Goal: Task Accomplishment & Management: Use online tool/utility

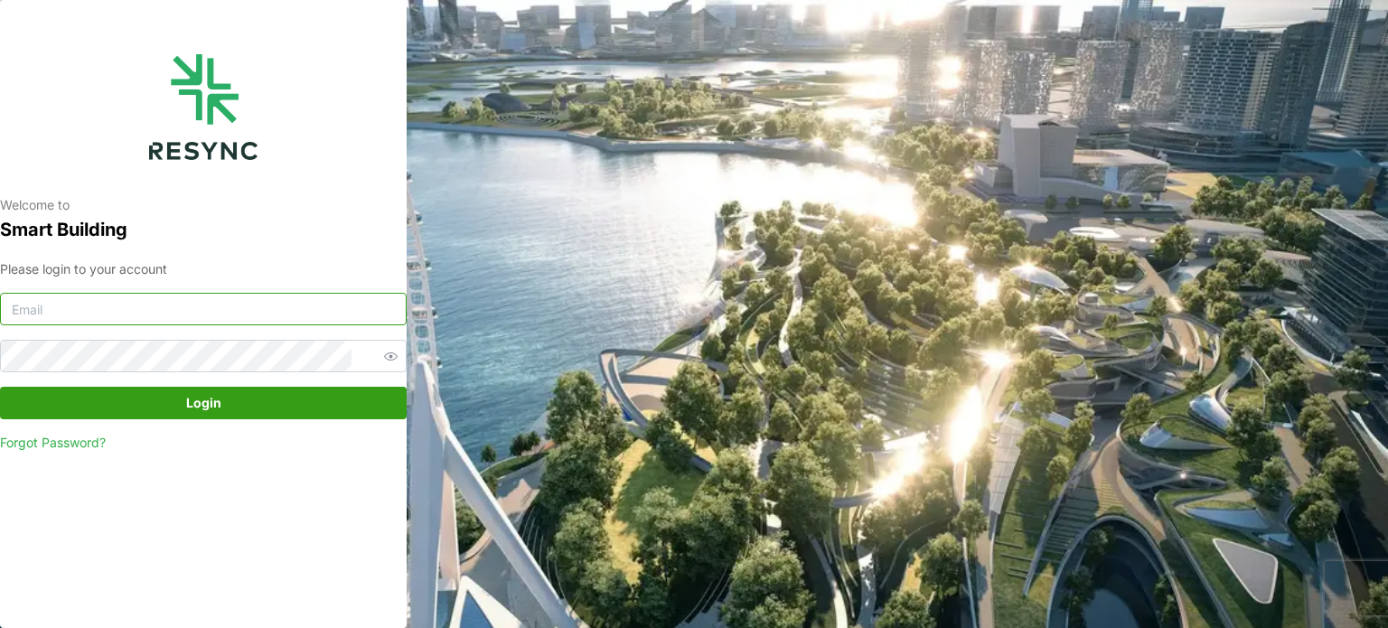
type input "[EMAIL_ADDRESS][DOMAIN_NAME]"
click at [239, 418] on button "Login" at bounding box center [203, 403] width 407 height 33
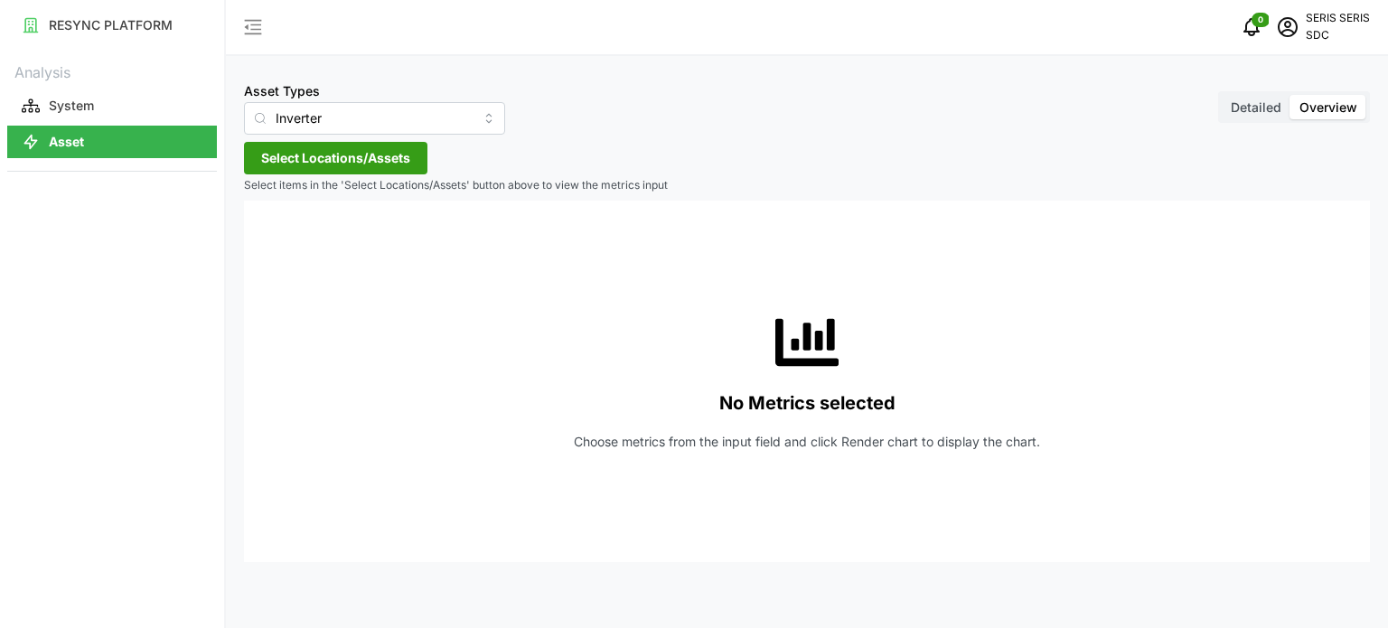
click at [291, 169] on span "Select Locations/Assets" at bounding box center [335, 158] width 149 height 31
click at [287, 239] on span "Select SDC-1" at bounding box center [290, 241] width 12 height 12
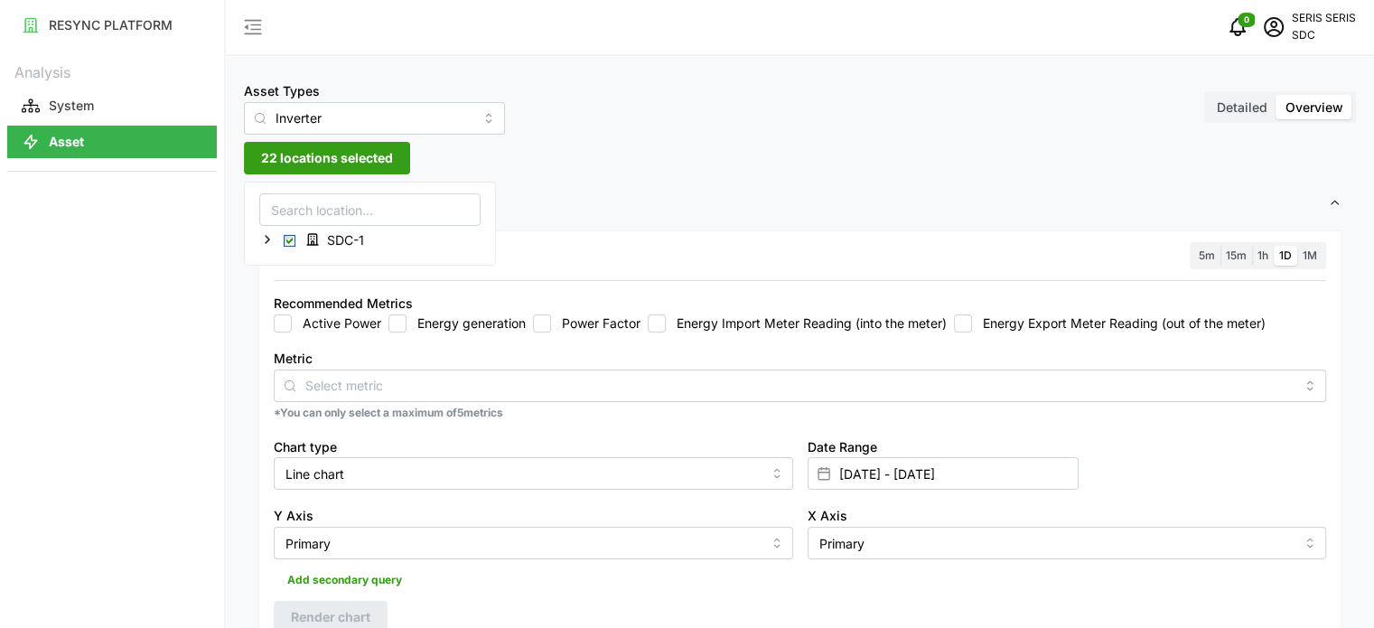
drag, startPoint x: 511, startPoint y: 190, endPoint x: 464, endPoint y: 248, distance: 74.5
click at [511, 190] on span "Settings" at bounding box center [793, 204] width 1070 height 44
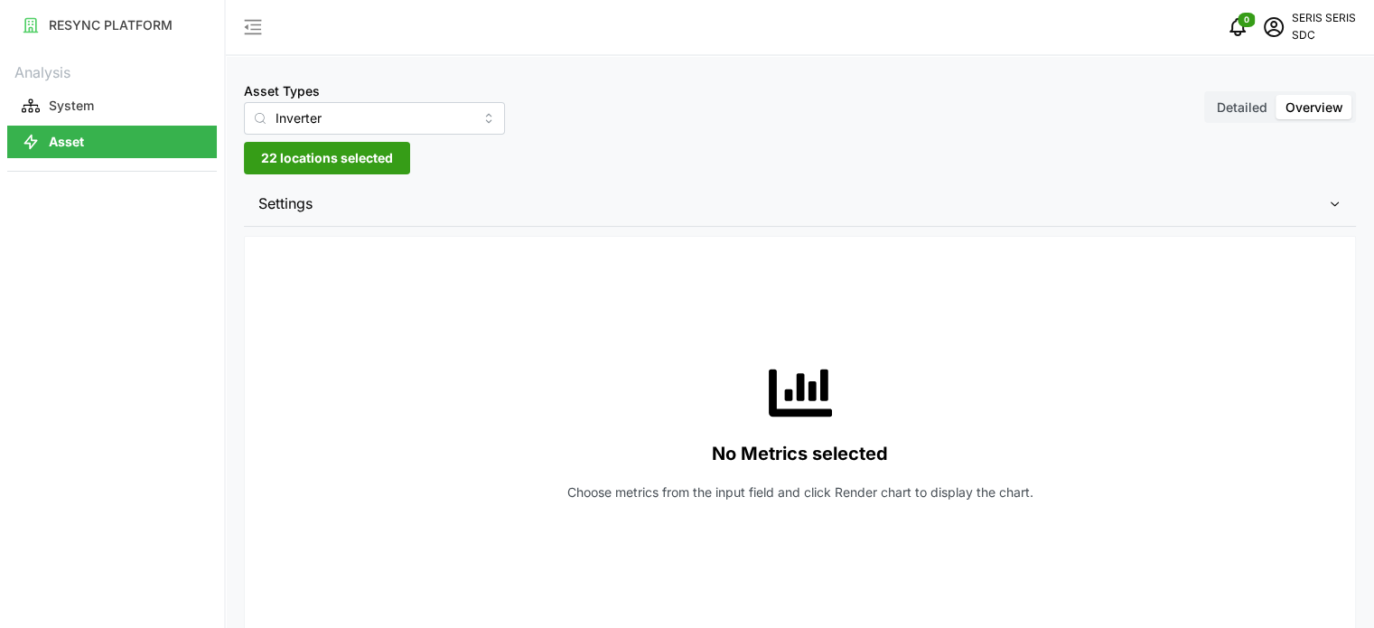
click at [436, 211] on span "Settings" at bounding box center [793, 204] width 1070 height 44
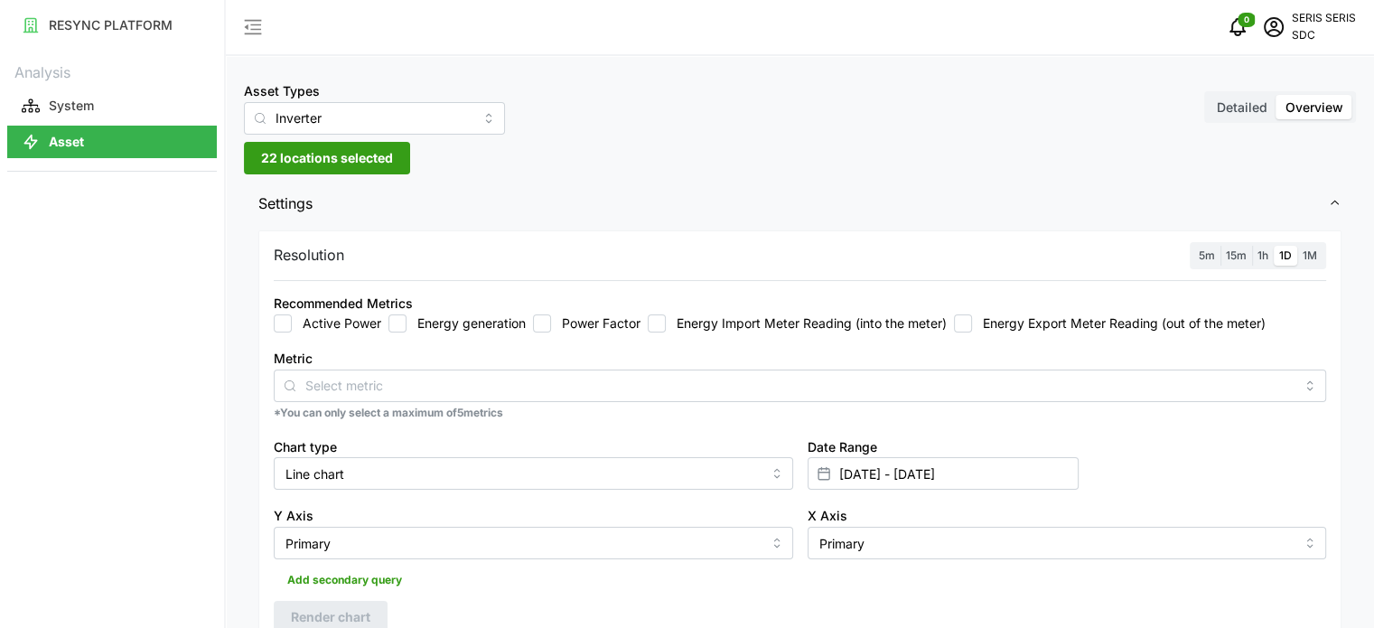
click at [394, 323] on input "Energy generation" at bounding box center [398, 323] width 18 height 18
checkbox input "true"
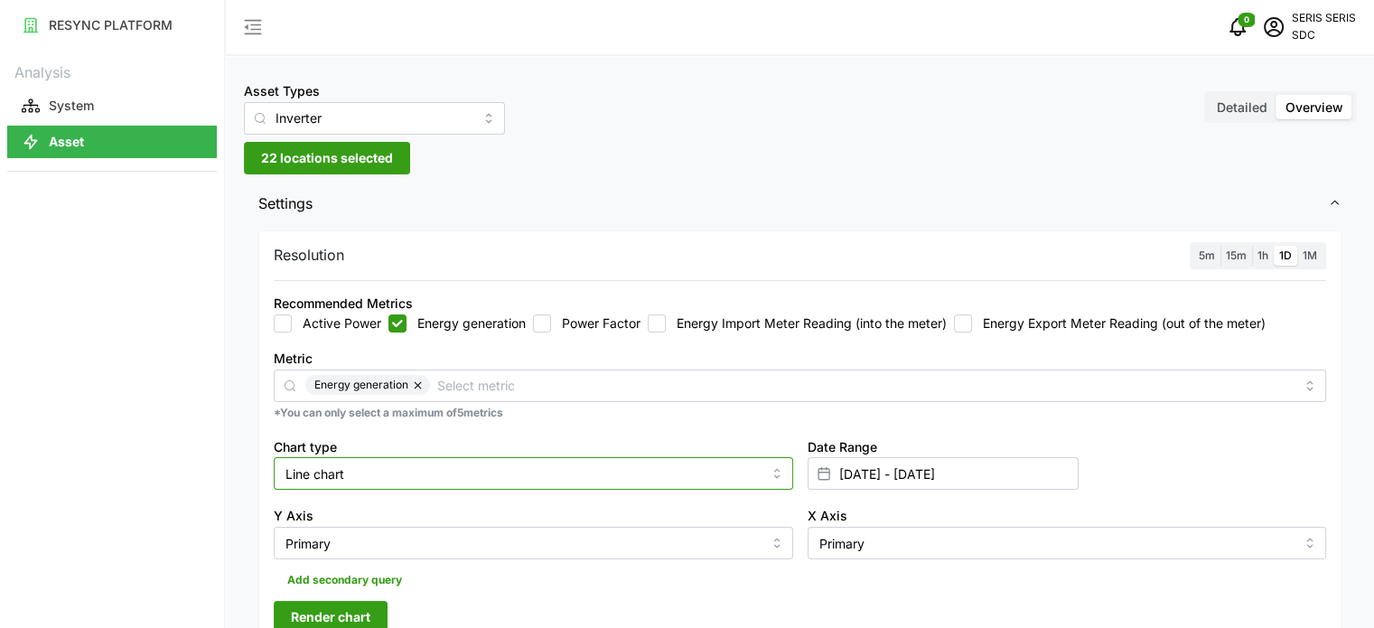
click at [423, 461] on input "Line chart" at bounding box center [534, 473] width 520 height 33
click at [377, 537] on div "Bar chart" at bounding box center [533, 547] width 511 height 31
type input "Bar chart"
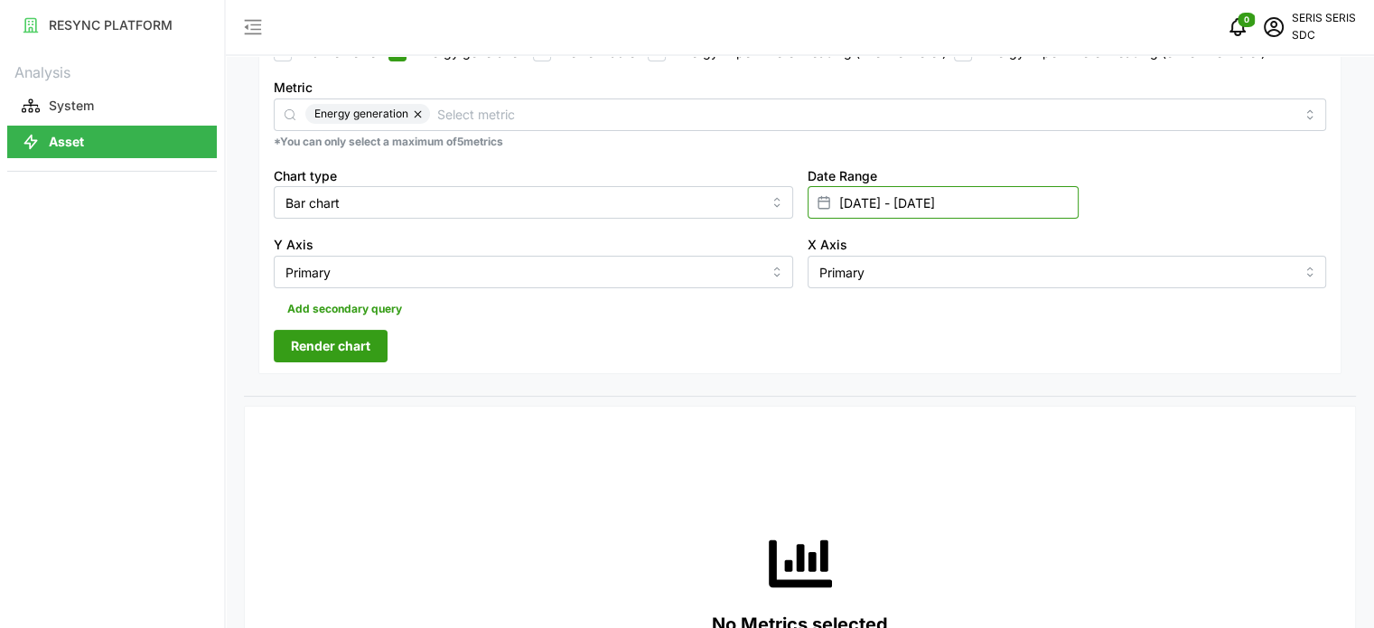
click at [957, 195] on input "12 Oct 2025 - 12 Oct 2025" at bounding box center [943, 202] width 271 height 33
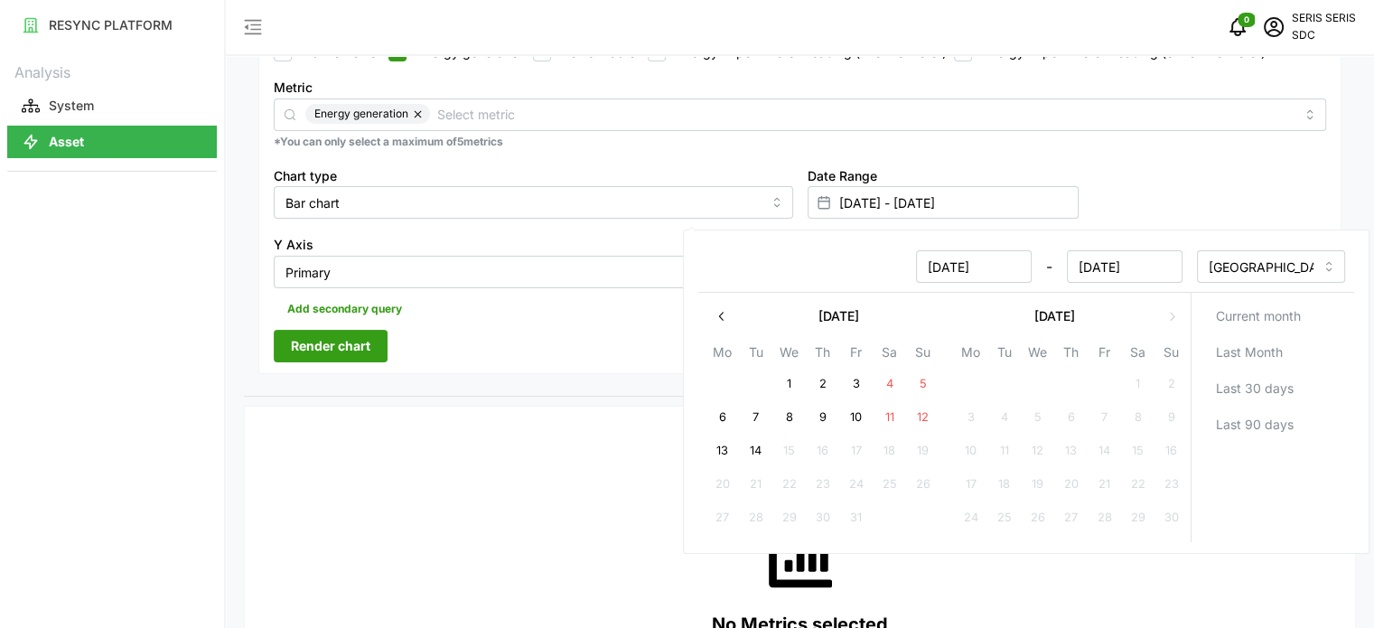
click at [720, 451] on button "13" at bounding box center [722, 451] width 33 height 33
type input "12 Oct 2025 - 13 Oct 2025"
type input "13 Oct 2025"
click at [720, 451] on button "13" at bounding box center [722, 451] width 33 height 33
type input "13 Oct 2025 - 13 Oct 2025"
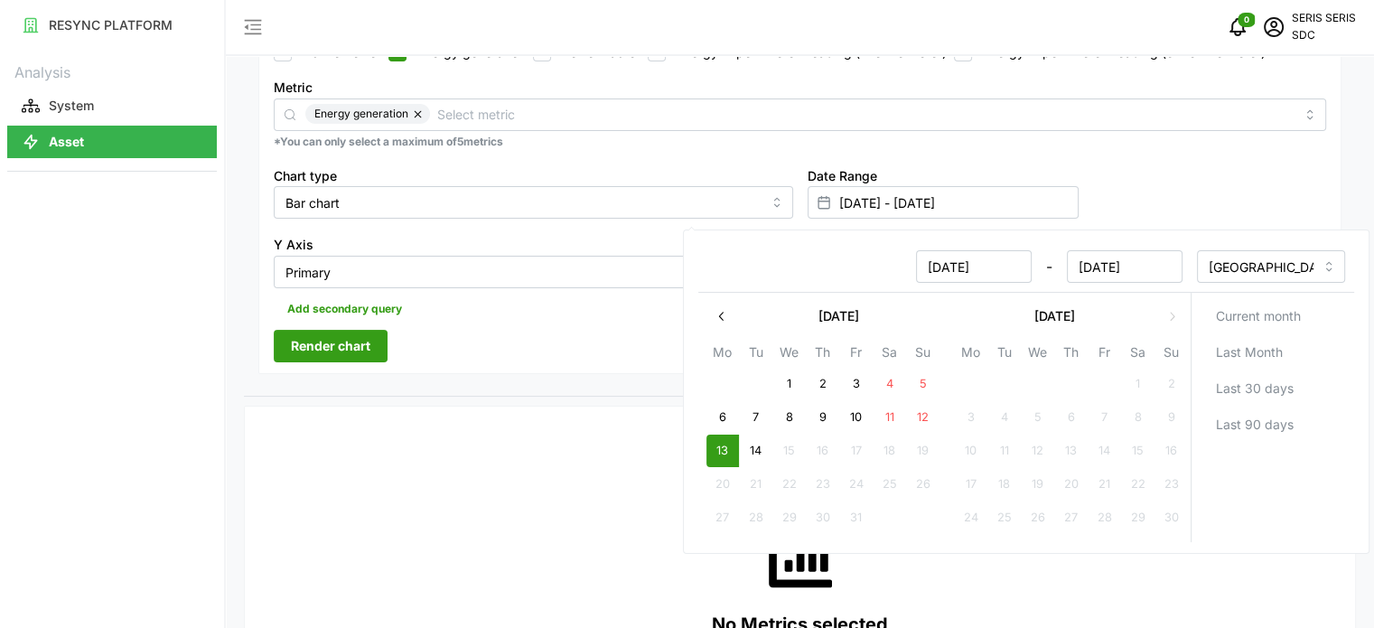
type input "13 Oct 2025"
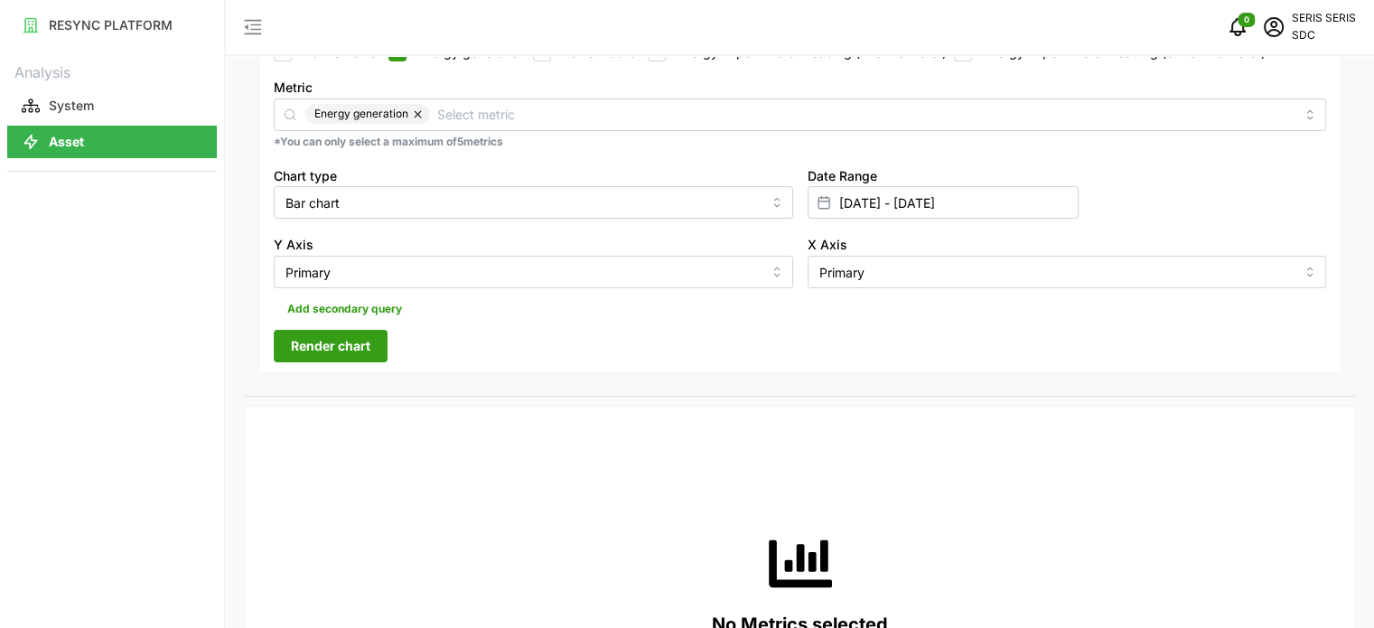
click at [358, 355] on span "Render chart" at bounding box center [331, 346] width 80 height 31
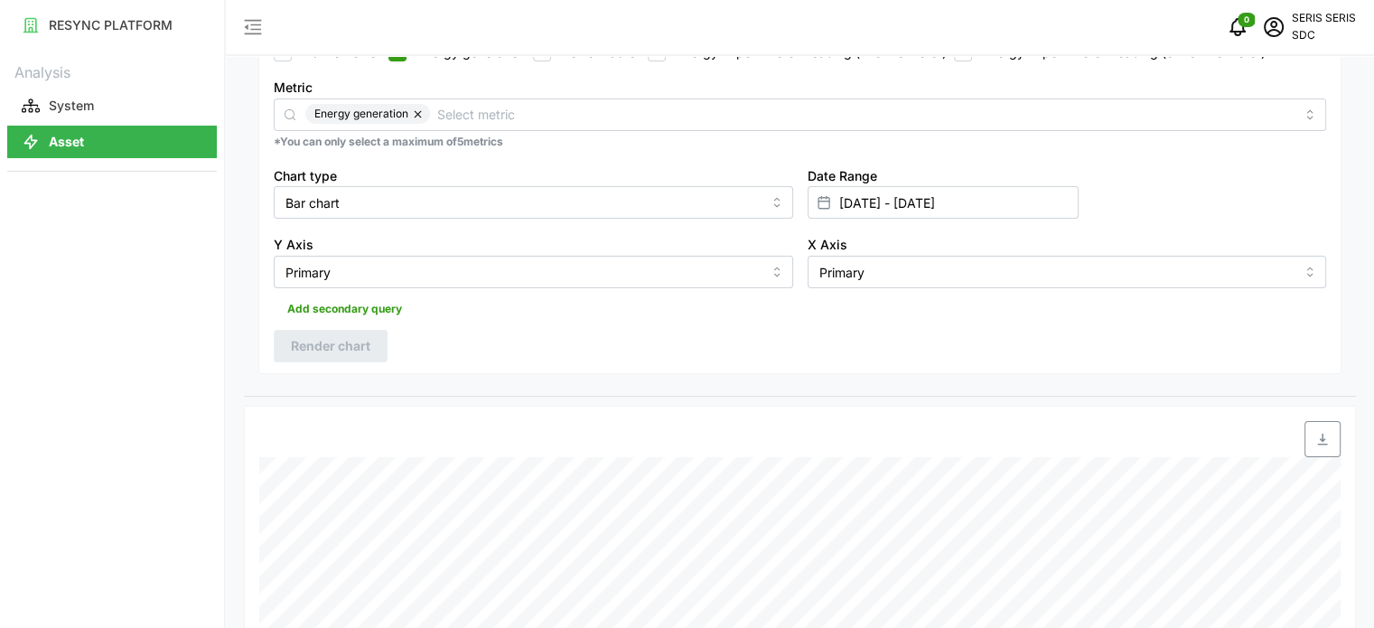
click at [1321, 431] on span "button" at bounding box center [1323, 439] width 34 height 34
drag, startPoint x: 61, startPoint y: 310, endPoint x: 379, endPoint y: 298, distance: 317.4
click at [68, 309] on div "RESYNC PLATFORM Analysis System Asset" at bounding box center [112, 314] width 224 height 628
